Goal: Information Seeking & Learning: Find contact information

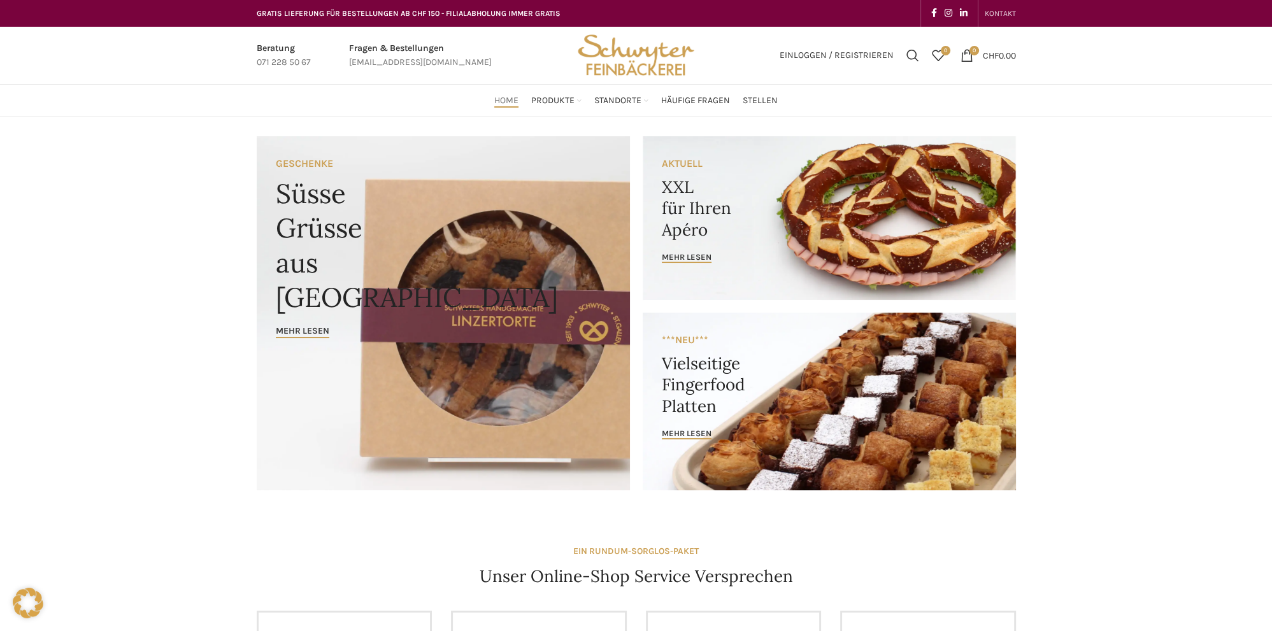
click at [1003, 14] on span "KONTAKT" at bounding box center [999, 13] width 31 height 9
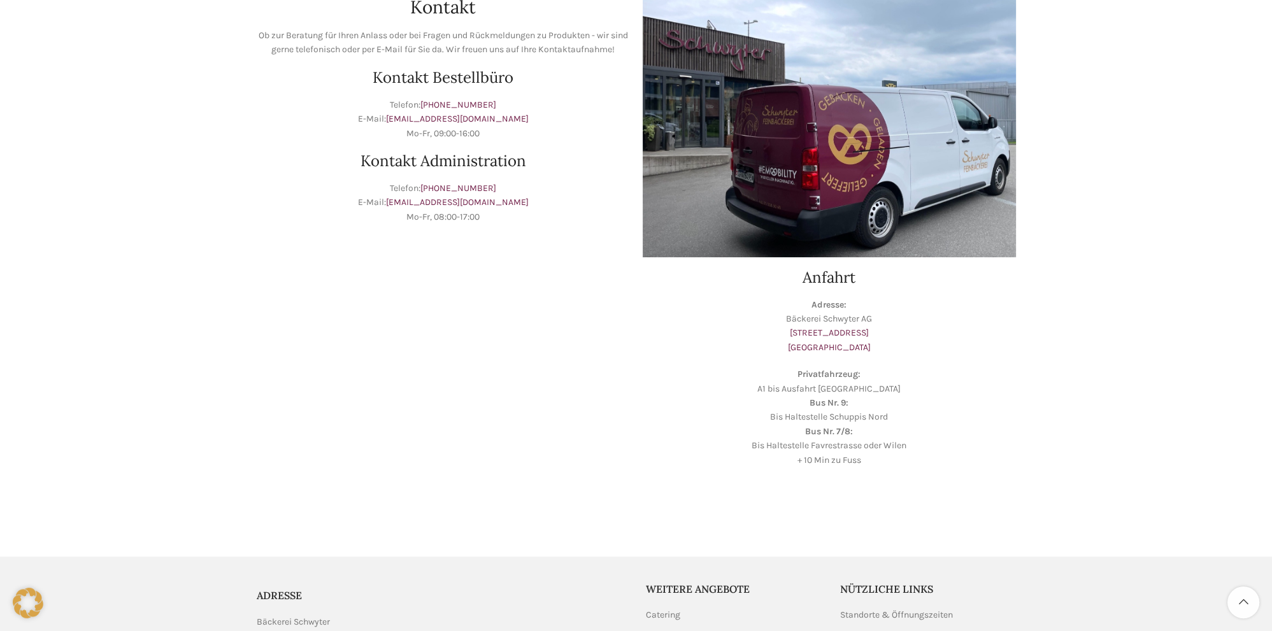
scroll to position [201, 0]
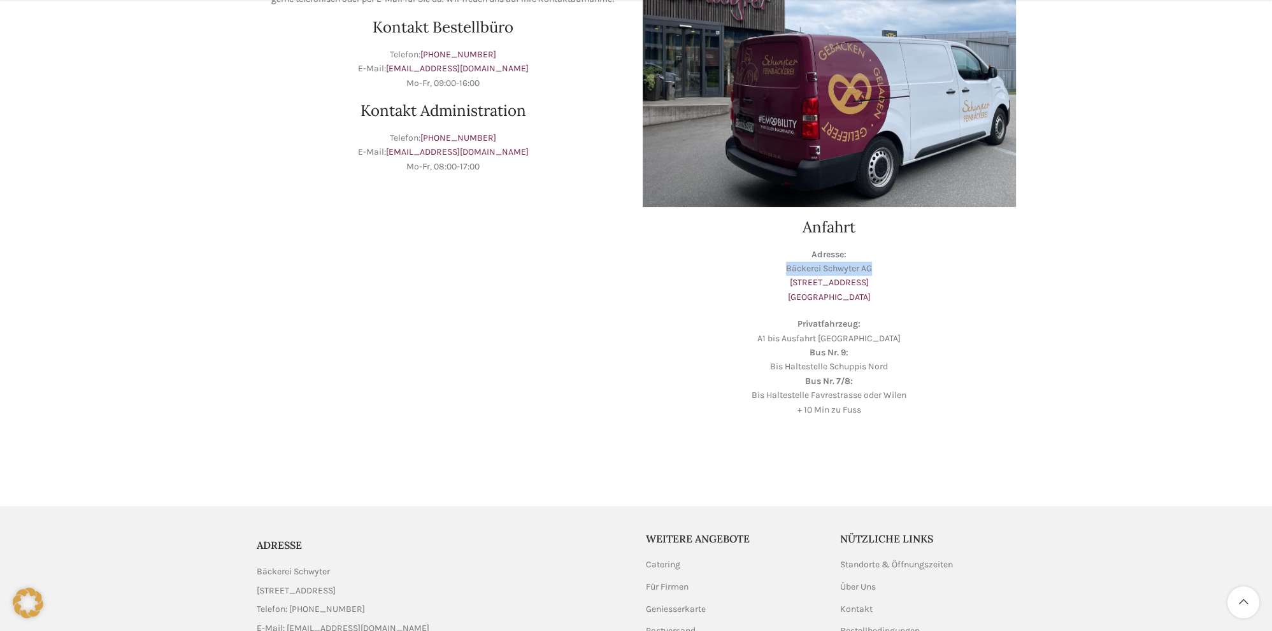
drag, startPoint x: 874, startPoint y: 269, endPoint x: 776, endPoint y: 265, distance: 98.2
click at [776, 265] on p "Adresse: Bäckerei Schwyter AG [STREET_ADDRESS]" at bounding box center [828, 276] width 373 height 57
copy p "Bäckerei Schwyter AG"
drag, startPoint x: 872, startPoint y: 278, endPoint x: 784, endPoint y: 289, distance: 88.0
click at [784, 289] on p "Adresse: Bäckerei Schwyter AG [STREET_ADDRESS]" at bounding box center [828, 276] width 373 height 57
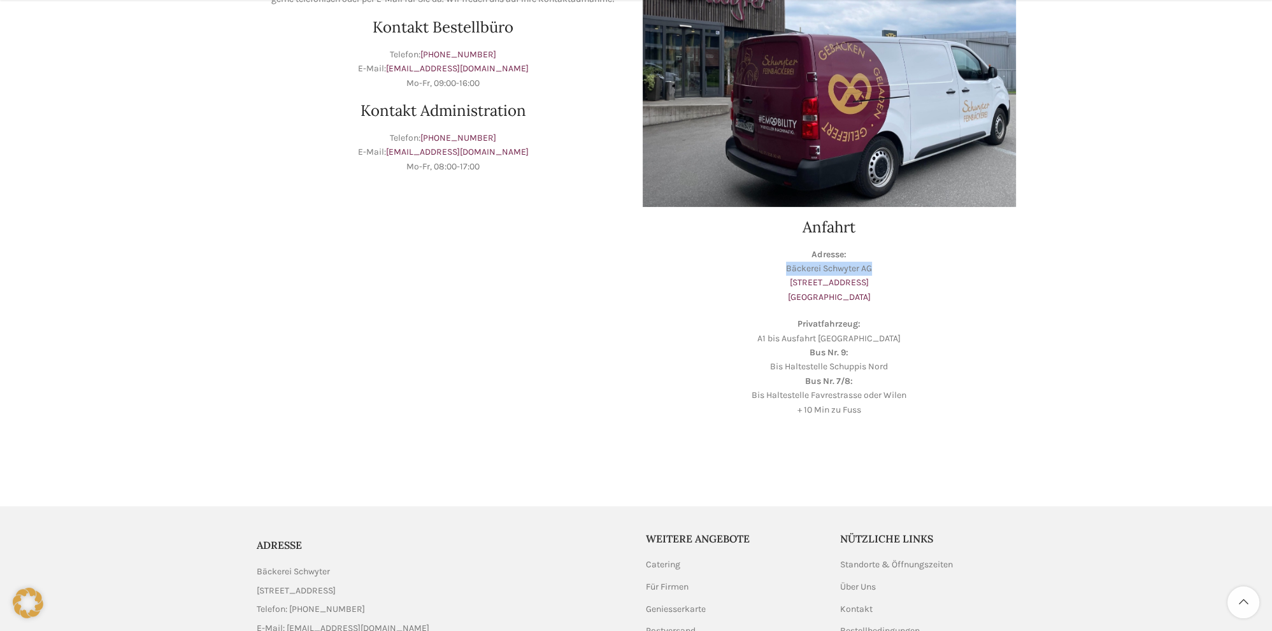
copy link "[STREET_ADDRESS]"
click at [797, 294] on p "Adresse: Bäckerei Schwyter AG [STREET_ADDRESS]" at bounding box center [828, 276] width 373 height 57
